Goal: Transaction & Acquisition: Purchase product/service

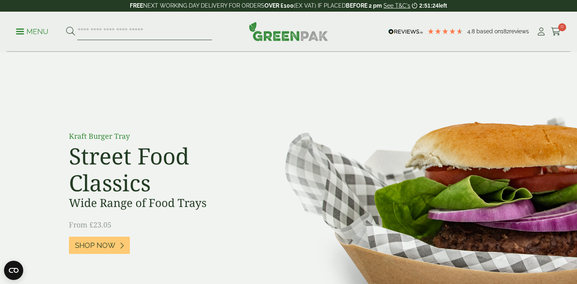
click at [88, 31] on input "search" at bounding box center [144, 31] width 135 height 17
type input "*****"
click at [66, 26] on button at bounding box center [70, 31] width 9 height 10
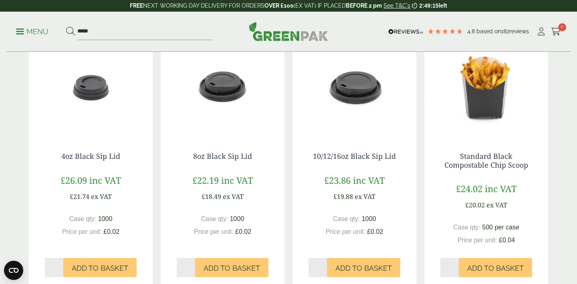
click at [202, 162] on div "8oz Black Sip Lid £22.19 inc VAT £18.49 ex VAT Case qty: 1000 Price per unit: £…" at bounding box center [223, 210] width 124 height 149
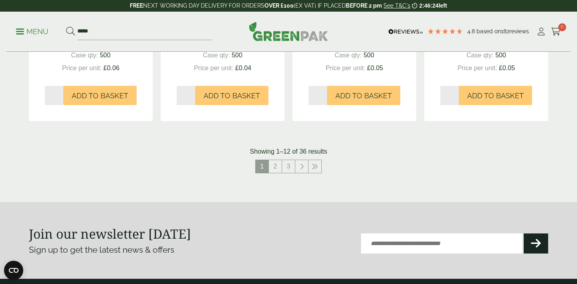
scroll to position [847, 0]
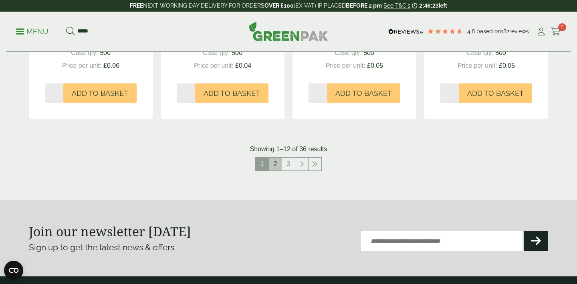
click at [271, 163] on link "2" at bounding box center [275, 163] width 13 height 13
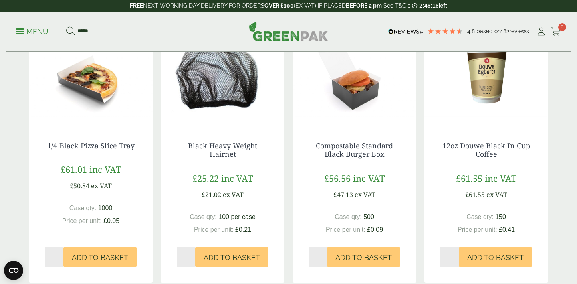
scroll to position [388, 0]
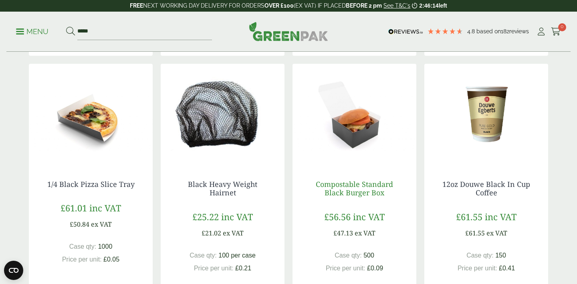
click at [365, 188] on link "Compostable Standard Black Burger Box" at bounding box center [354, 188] width 77 height 18
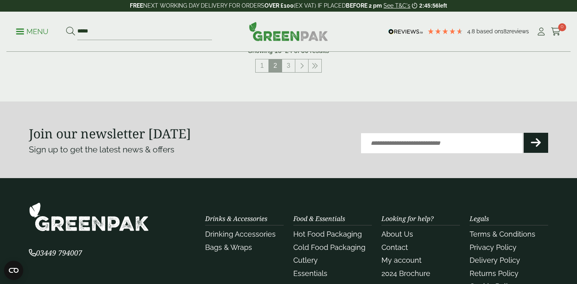
scroll to position [936, 0]
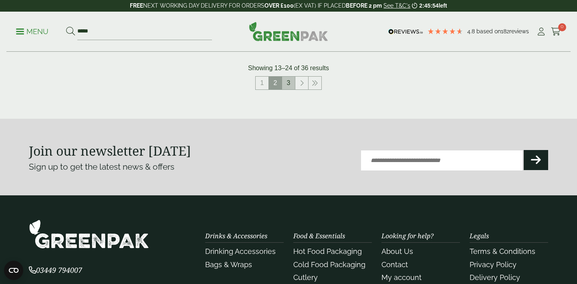
click at [288, 82] on link "3" at bounding box center [288, 82] width 13 height 13
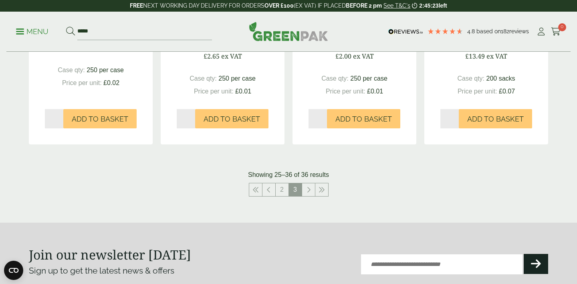
scroll to position [831, 0]
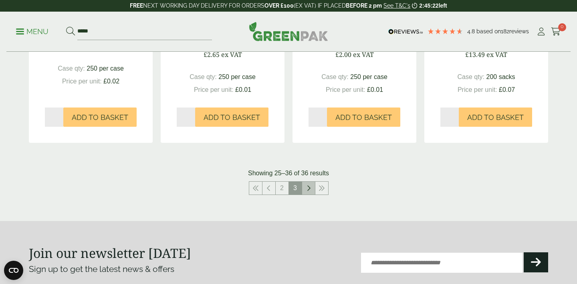
click at [306, 189] on icon at bounding box center [308, 188] width 4 height 6
